Goal: Transaction & Acquisition: Purchase product/service

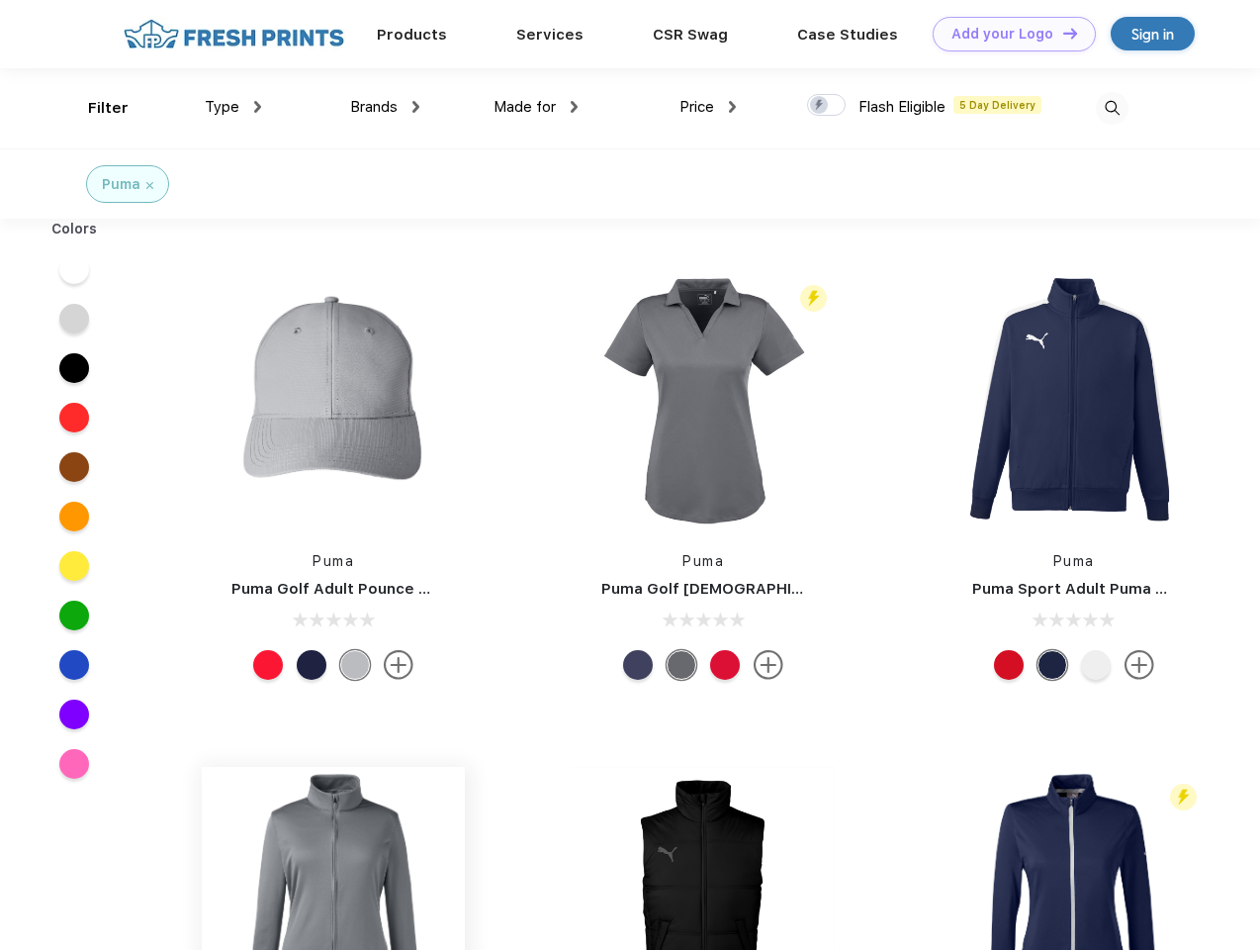
scroll to position [1, 0]
click at [1007, 34] on link "Add your Logo Design Tool" at bounding box center [1014, 34] width 163 height 35
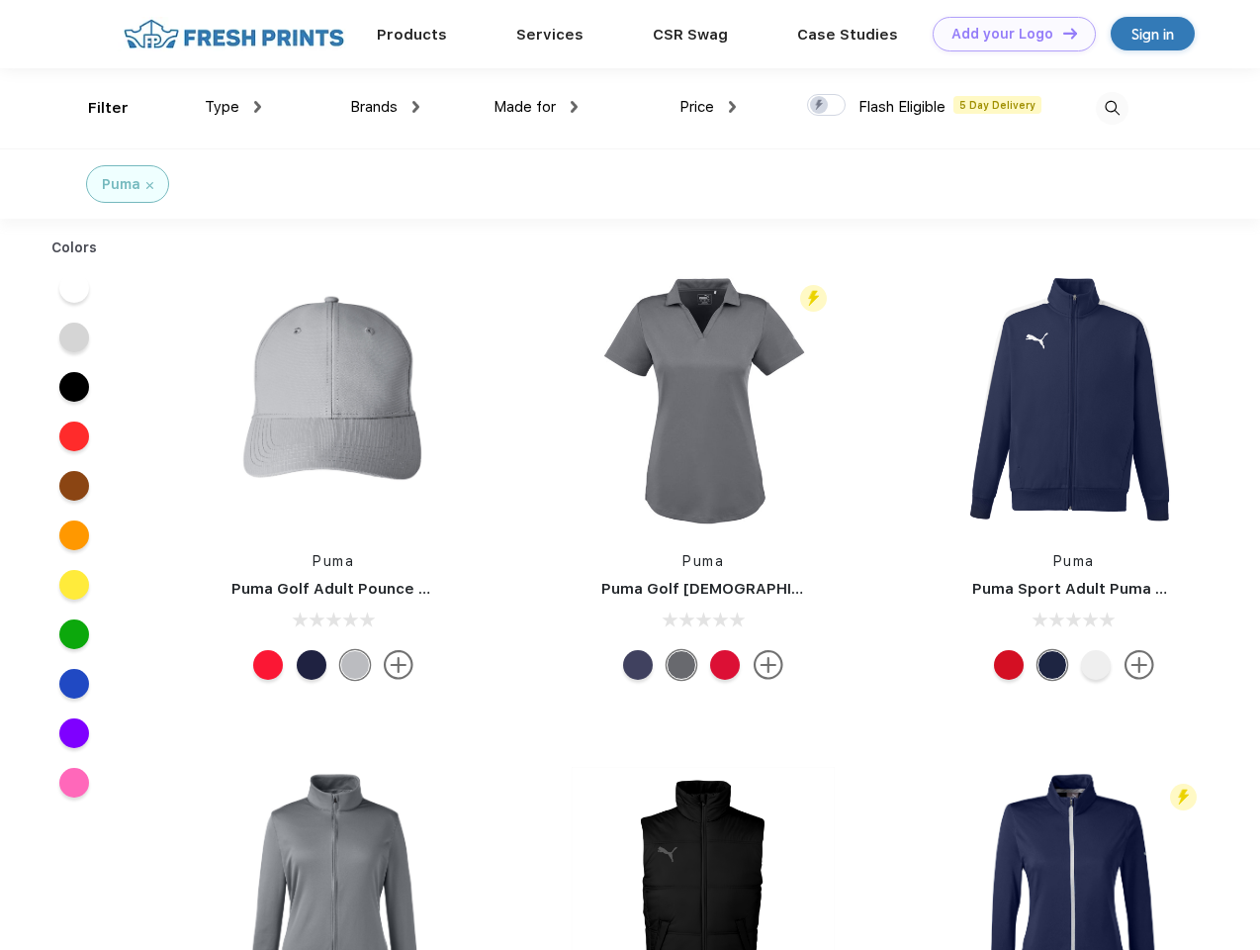
click at [0, 0] on div "Design Tool" at bounding box center [0, 0] width 0 height 0
click at [1061, 33] on link "Add your Logo Design Tool" at bounding box center [1014, 34] width 163 height 35
click at [95, 108] on div "Filter" at bounding box center [108, 108] width 41 height 23
click at [233, 107] on span "Type" at bounding box center [222, 107] width 35 height 18
click at [385, 107] on span "Brands" at bounding box center [373, 107] width 47 height 18
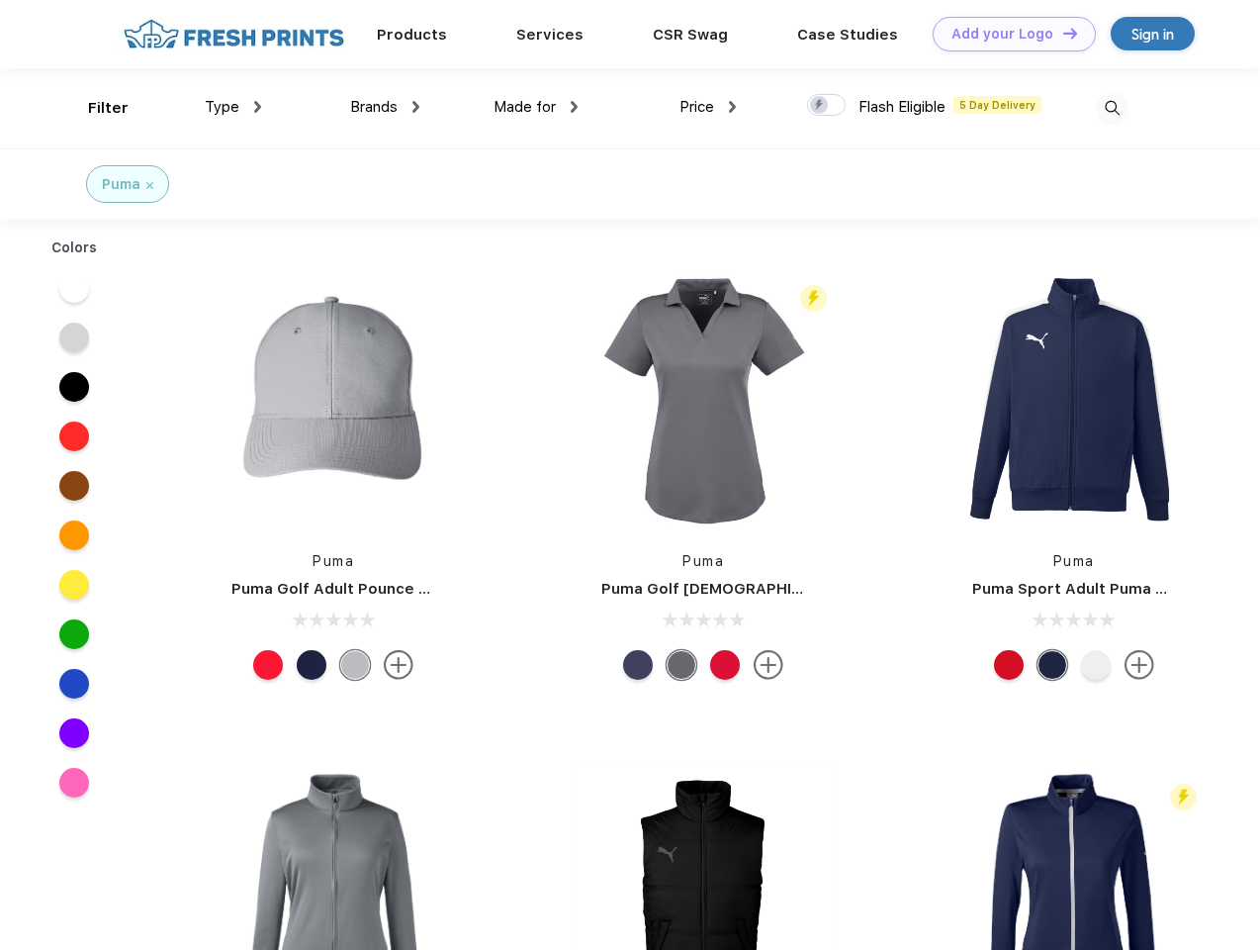
click at [536, 107] on span "Made for" at bounding box center [525, 107] width 62 height 18
click at [708, 107] on span "Price" at bounding box center [697, 107] width 35 height 18
click at [827, 106] on div at bounding box center [826, 105] width 39 height 22
click at [820, 106] on input "checkbox" at bounding box center [813, 99] width 13 height 13
click at [1112, 108] on img at bounding box center [1112, 108] width 33 height 33
